Goal: Find specific page/section

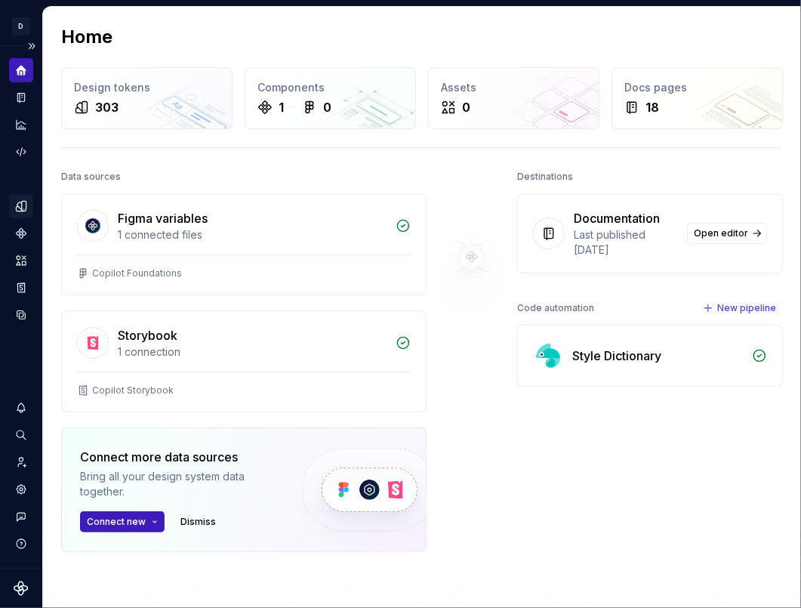
click at [20, 202] on icon "Design tokens" at bounding box center [21, 206] width 14 height 14
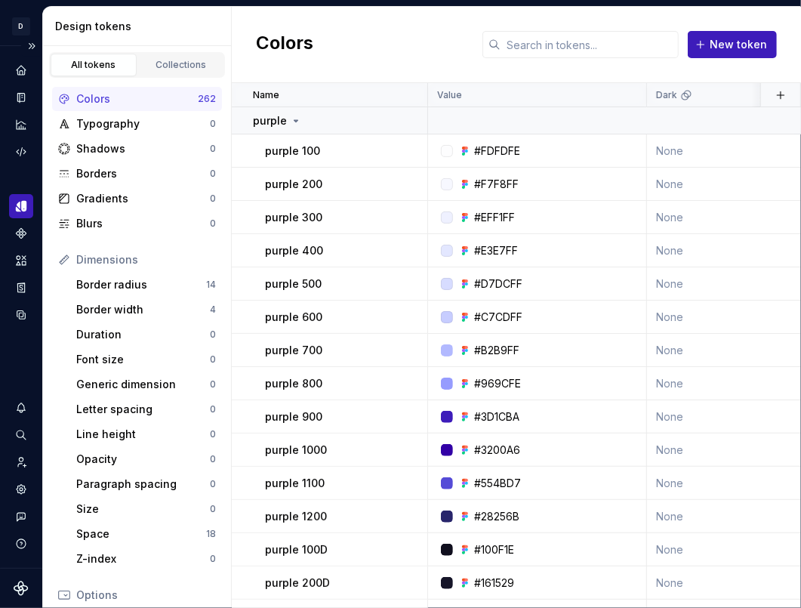
click at [23, 208] on icon "Design tokens" at bounding box center [21, 206] width 14 height 14
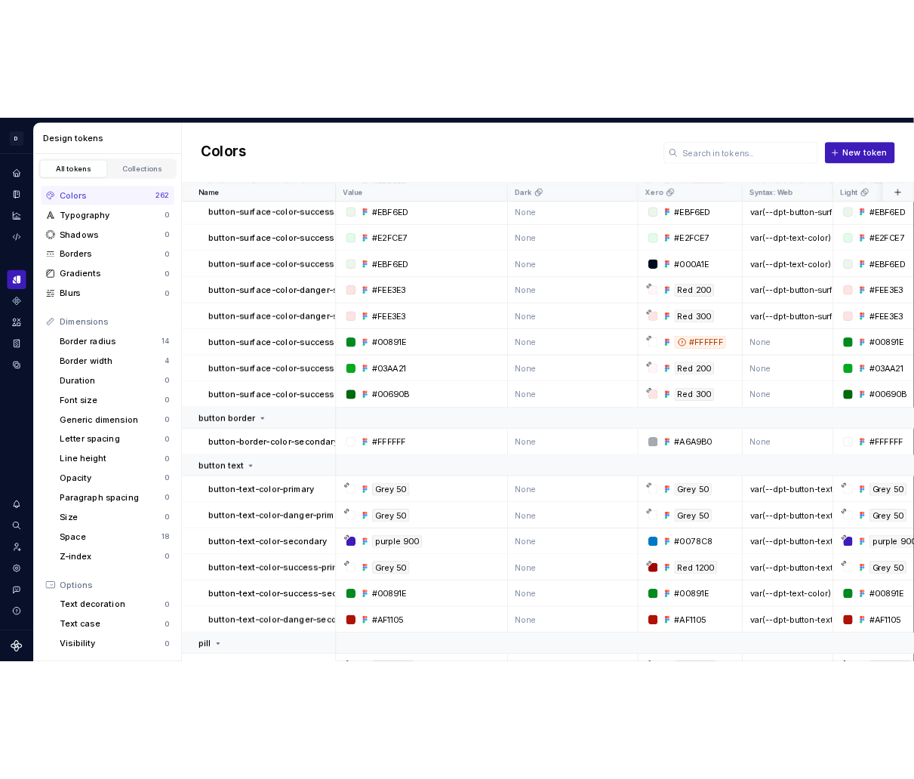
scroll to position [8540, 0]
